Goal: Navigation & Orientation: Find specific page/section

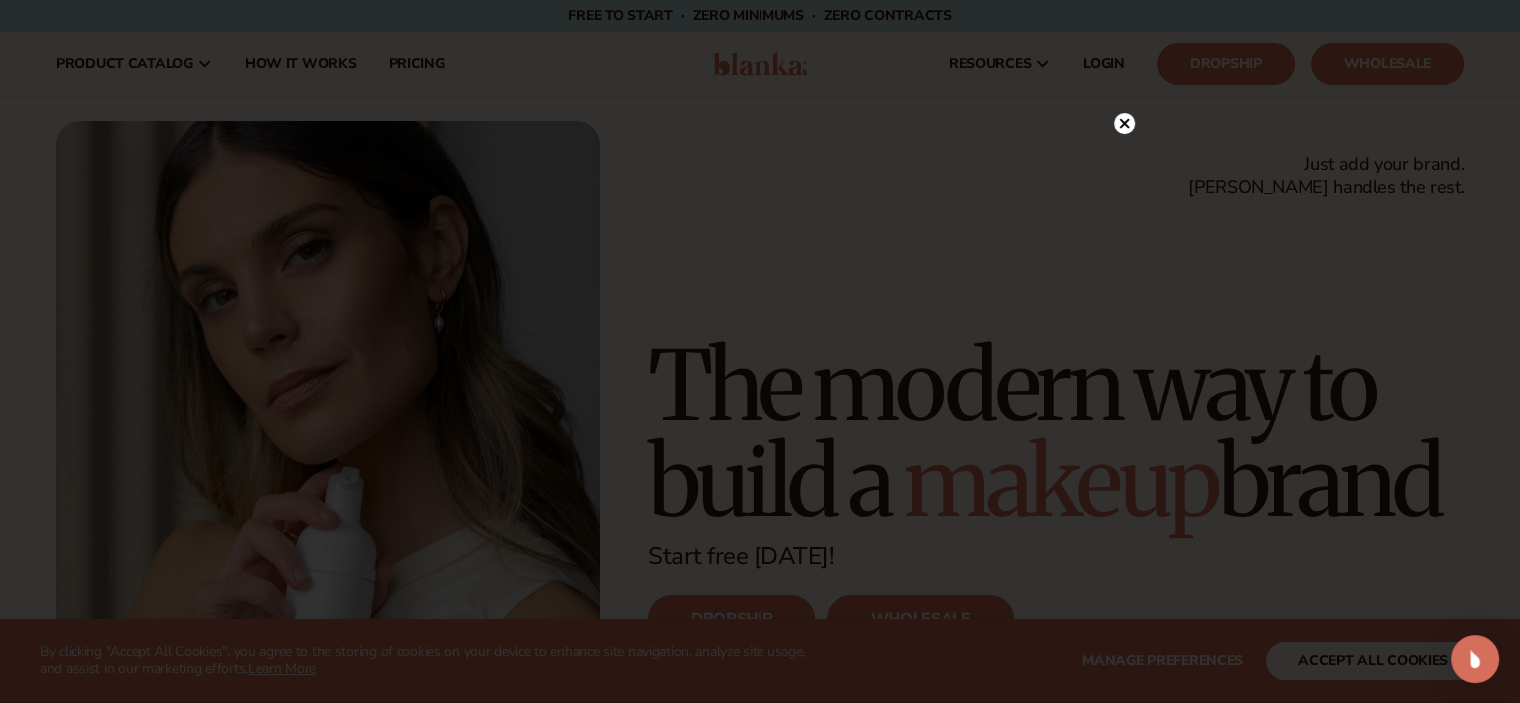
click at [1119, 126] on circle at bounding box center [1124, 123] width 21 height 21
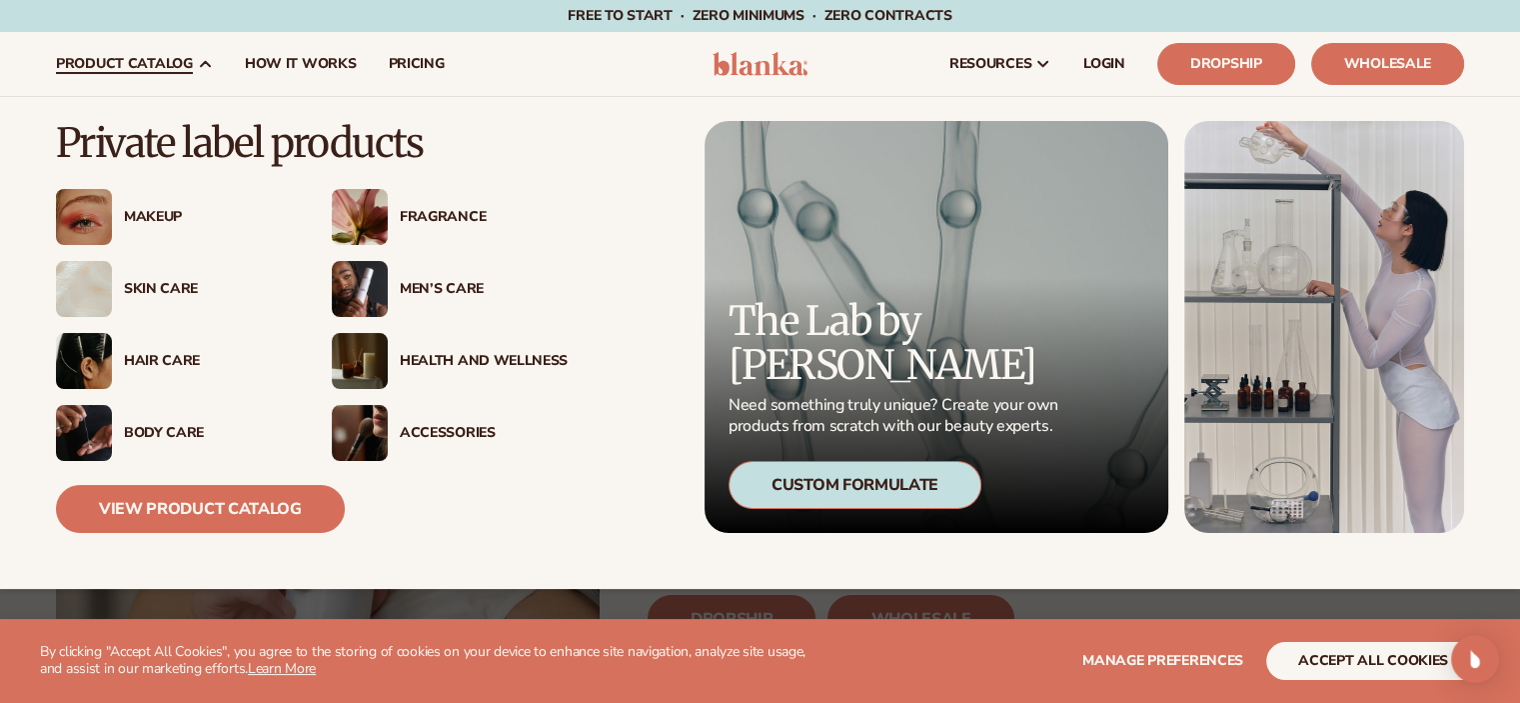
click at [148, 285] on div "Skin Care" at bounding box center [208, 289] width 168 height 17
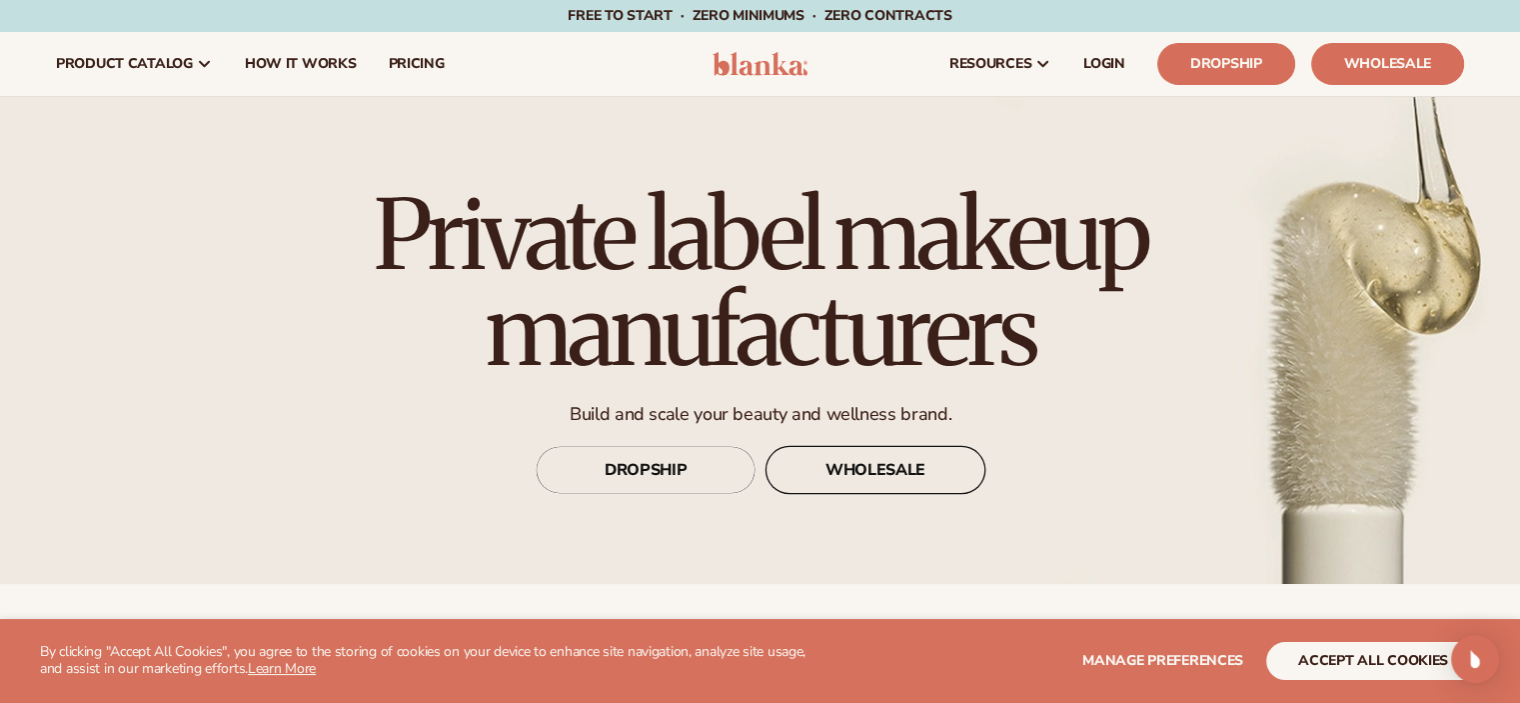
click at [861, 471] on link "WHOLESALE" at bounding box center [876, 470] width 220 height 48
